Goal: Task Accomplishment & Management: Manage account settings

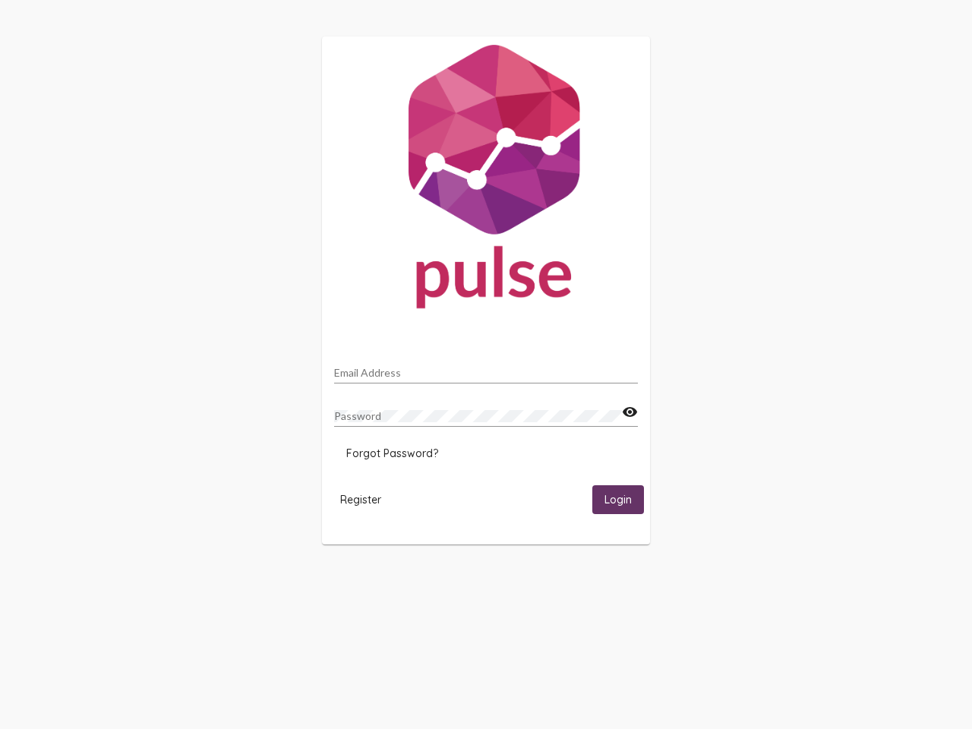
click at [486, 368] on input "Email Address" at bounding box center [486, 373] width 304 height 12
click at [630, 412] on mat-icon "visibility" at bounding box center [630, 412] width 16 height 18
click at [392, 453] on span "Forgot Password?" at bounding box center [392, 454] width 92 height 14
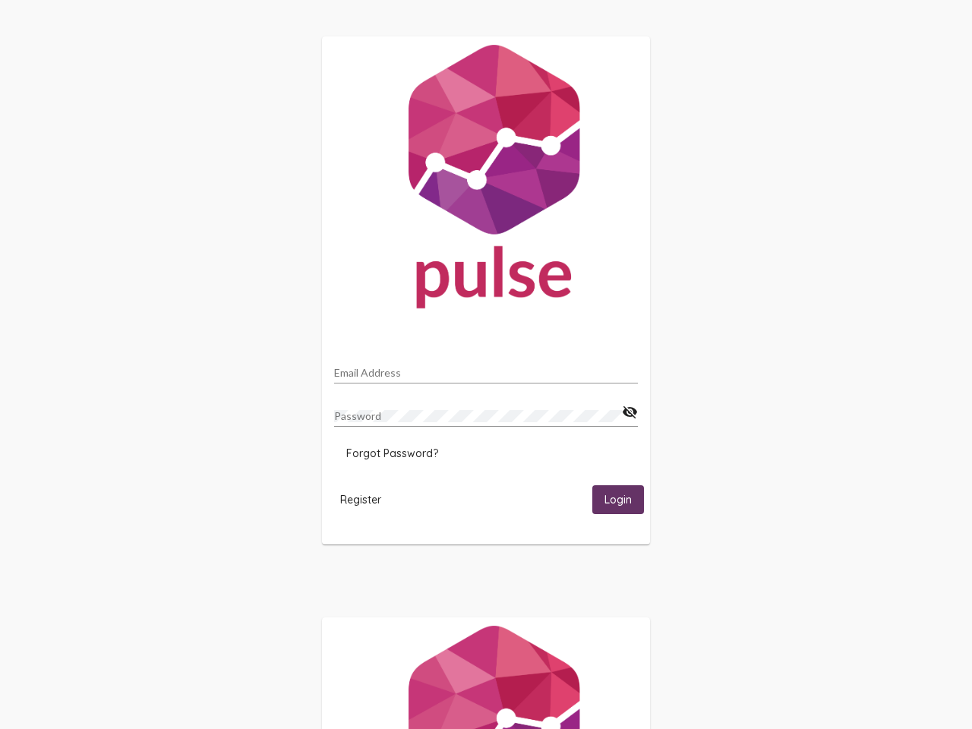
click at [361, 499] on span "Register" at bounding box center [360, 500] width 41 height 14
click at [618, 499] on span "Login" at bounding box center [618, 501] width 27 height 14
